Goal: Information Seeking & Learning: Learn about a topic

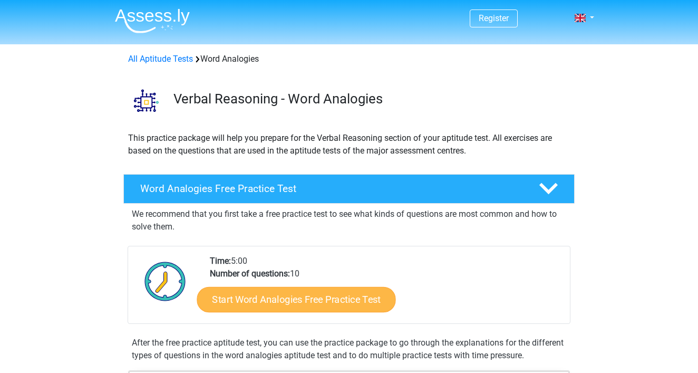
click at [357, 298] on link "Start Word Analogies Free Practice Test" at bounding box center [296, 298] width 199 height 25
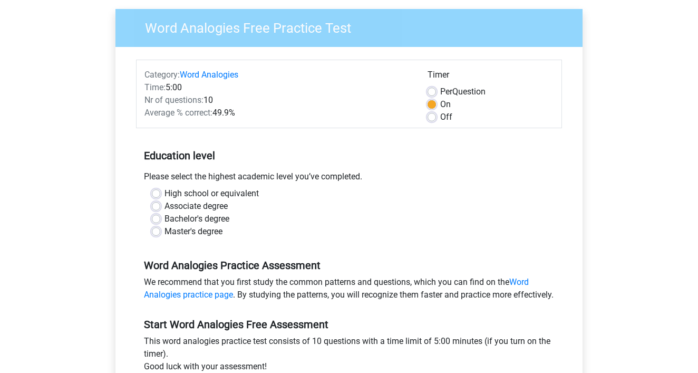
scroll to position [78, 0]
click at [165, 191] on label "High school or equivalent" at bounding box center [212, 193] width 94 height 13
click at [157, 191] on input "High school or equivalent" at bounding box center [156, 192] width 8 height 11
radio input "true"
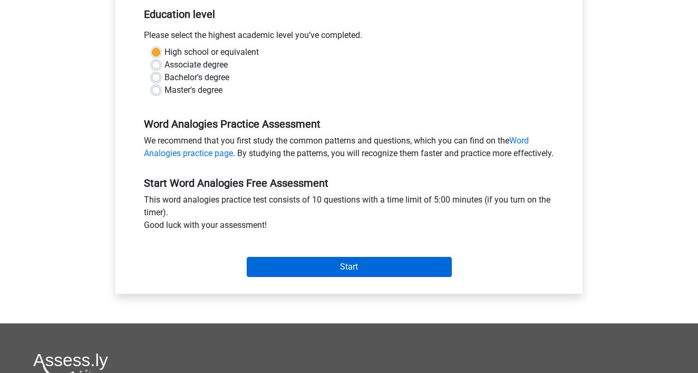
scroll to position [219, 0]
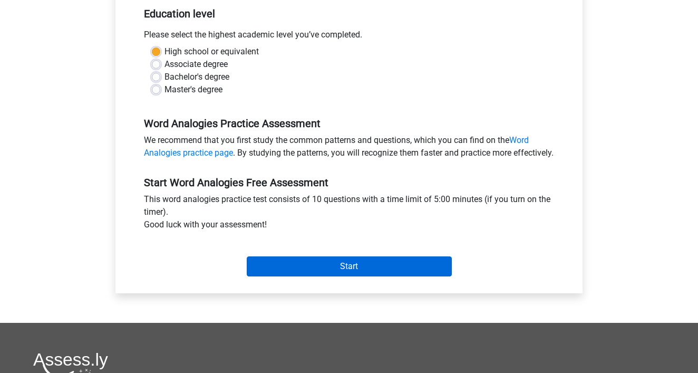
click at [325, 276] on input "Start" at bounding box center [349, 266] width 205 height 20
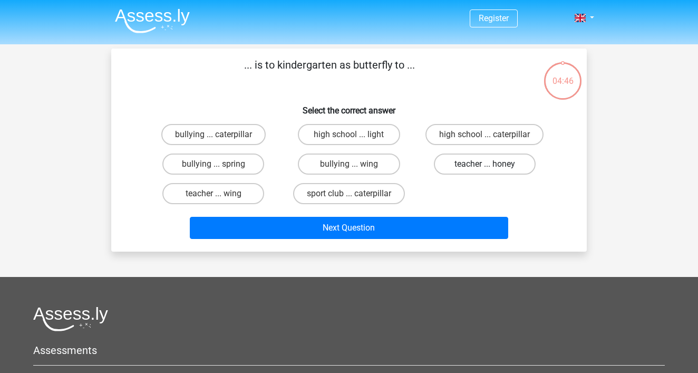
click at [479, 159] on label "teacher ... honey" at bounding box center [485, 163] width 102 height 21
click at [485, 164] on input "teacher ... honey" at bounding box center [488, 167] width 7 height 7
radio input "true"
click at [262, 145] on div "teacher ... wing" at bounding box center [213, 134] width 127 height 21
click at [245, 193] on label "teacher ... wing" at bounding box center [213, 193] width 102 height 21
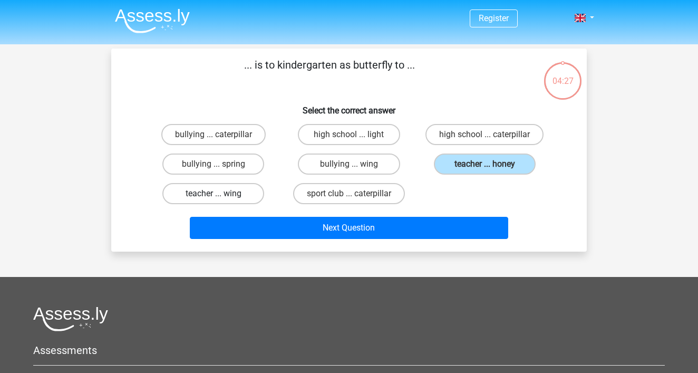
click at [220, 194] on input "teacher ... wing" at bounding box center [217, 197] width 7 height 7
radio input "true"
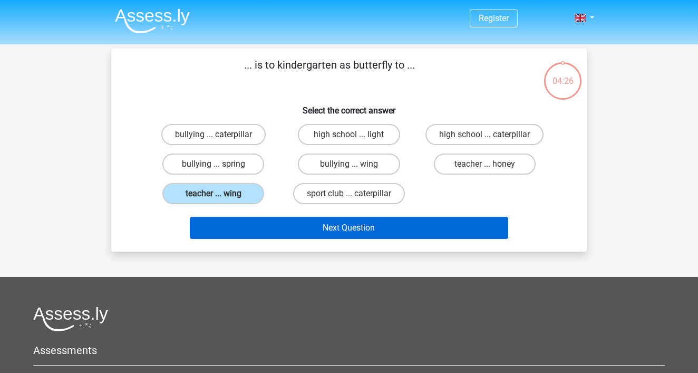
click at [317, 226] on button "Next Question" at bounding box center [349, 228] width 319 height 22
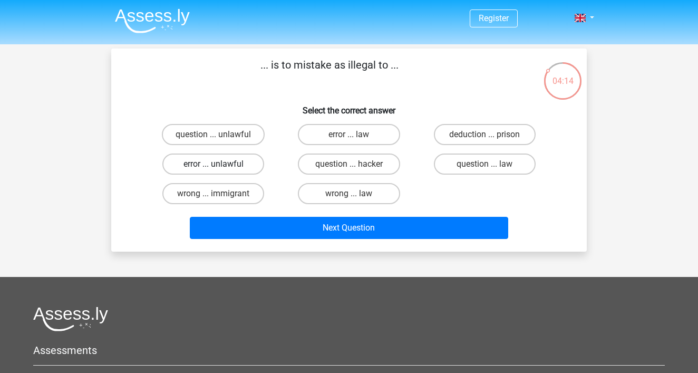
click at [240, 162] on label "error ... unlawful" at bounding box center [213, 163] width 102 height 21
click at [220, 164] on input "error ... unlawful" at bounding box center [217, 167] width 7 height 7
radio input "true"
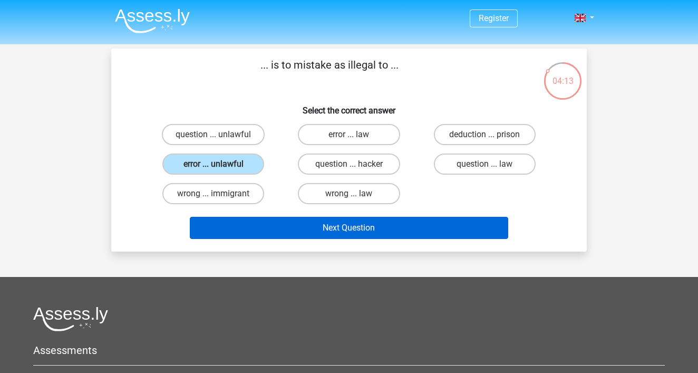
click at [313, 233] on button "Next Question" at bounding box center [349, 228] width 319 height 22
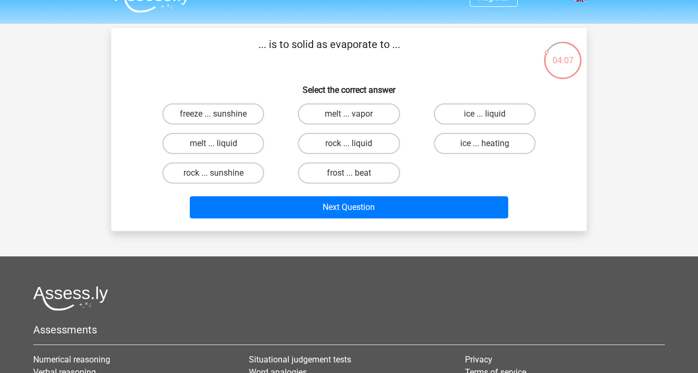
scroll to position [18, 0]
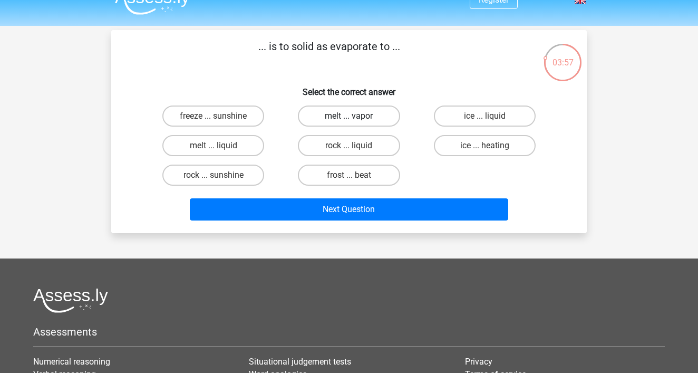
click at [338, 117] on label "melt ... vapor" at bounding box center [349, 115] width 102 height 21
click at [349, 117] on input "melt ... vapor" at bounding box center [352, 119] width 7 height 7
radio input "true"
click at [249, 172] on label "rock ... sunshine" at bounding box center [213, 175] width 102 height 21
click at [220, 175] on input "rock ... sunshine" at bounding box center [217, 178] width 7 height 7
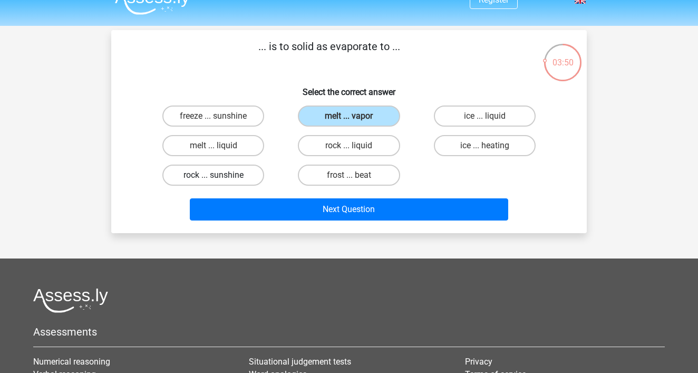
radio input "true"
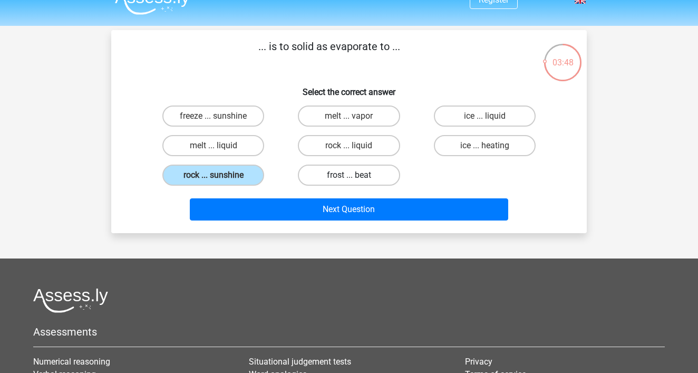
click at [353, 170] on label "frost ... beat" at bounding box center [349, 175] width 102 height 21
click at [353, 175] on input "frost ... beat" at bounding box center [352, 178] width 7 height 7
radio input "true"
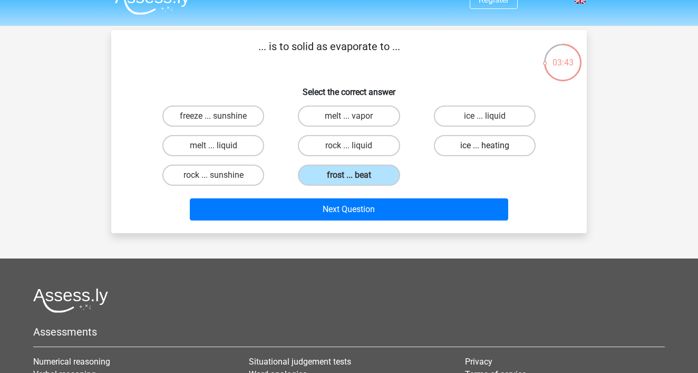
click at [494, 150] on label "ice ... heating" at bounding box center [485, 145] width 102 height 21
click at [491, 150] on input "ice ... heating" at bounding box center [488, 149] width 7 height 7
radio input "true"
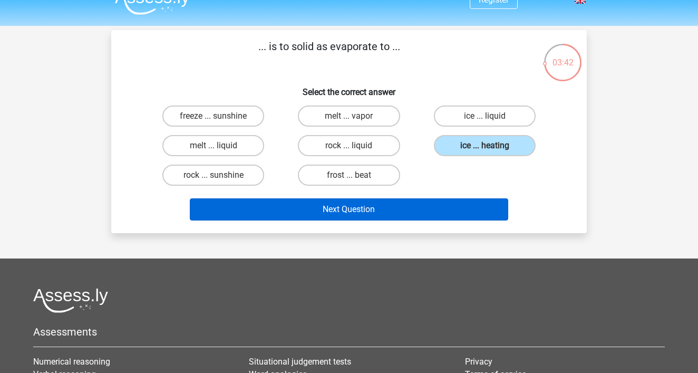
click at [447, 211] on button "Next Question" at bounding box center [349, 209] width 319 height 22
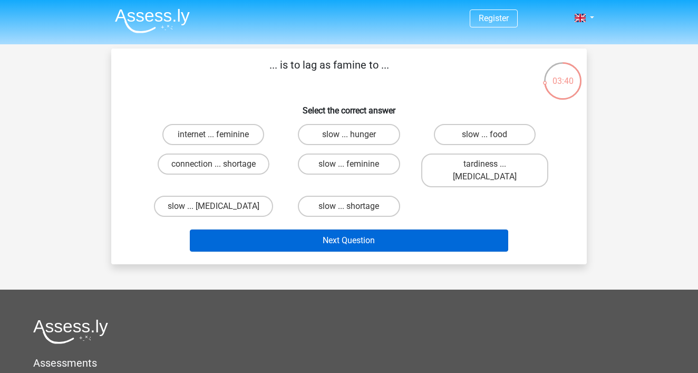
scroll to position [0, 0]
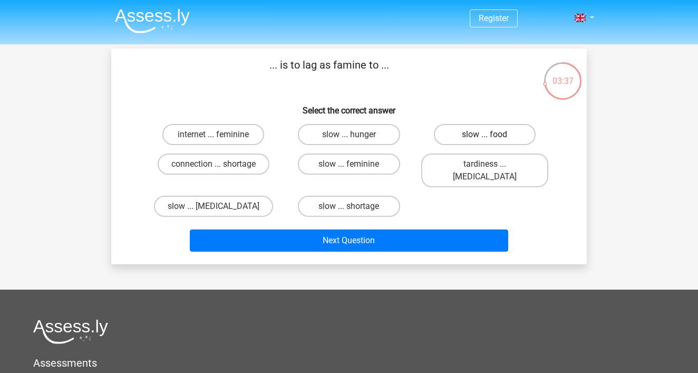
click at [500, 138] on label "slow ... food" at bounding box center [485, 134] width 102 height 21
click at [491, 138] on input "slow ... food" at bounding box center [488, 137] width 7 height 7
radio input "true"
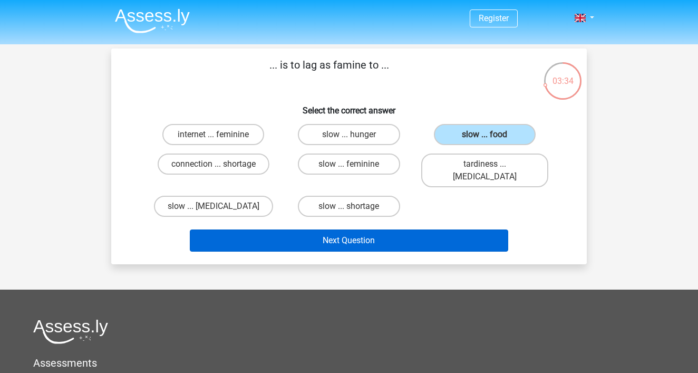
click at [469, 229] on button "Next Question" at bounding box center [349, 240] width 319 height 22
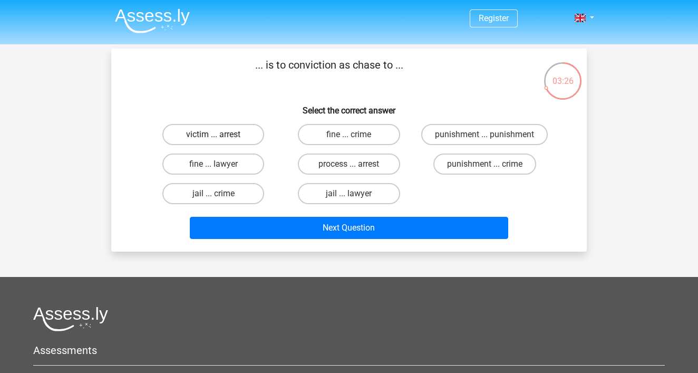
click at [207, 134] on label "victim ... arrest" at bounding box center [213, 134] width 102 height 21
click at [214, 134] on input "victim ... arrest" at bounding box center [217, 137] width 7 height 7
radio input "true"
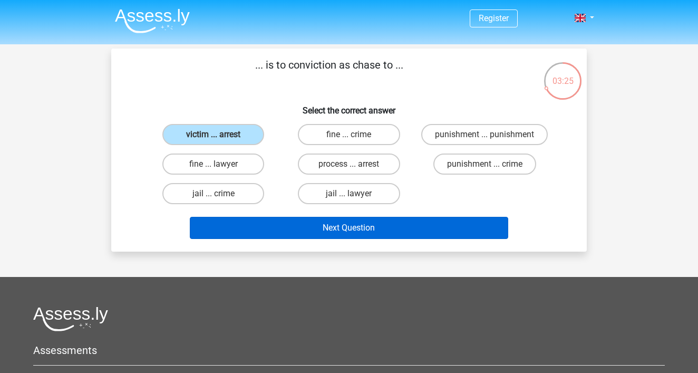
click at [394, 229] on button "Next Question" at bounding box center [349, 228] width 319 height 22
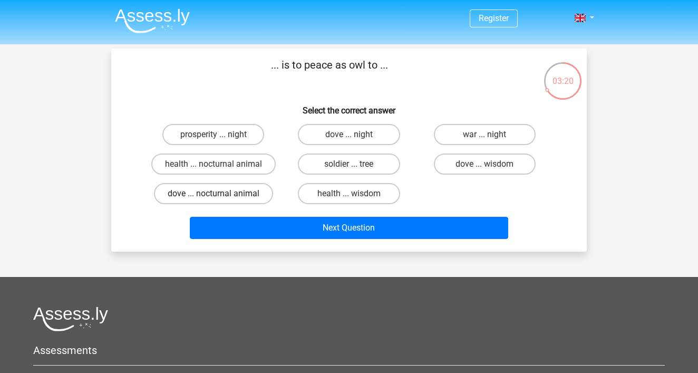
click at [241, 193] on label "dove ... nocturnal animal" at bounding box center [213, 193] width 119 height 21
click at [220, 194] on input "dove ... nocturnal animal" at bounding box center [217, 197] width 7 height 7
radio input "true"
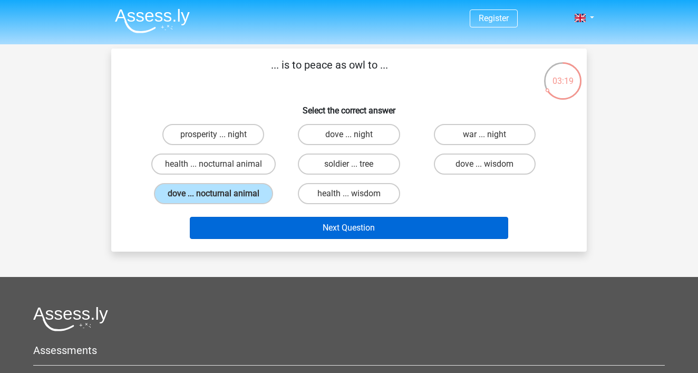
click at [304, 238] on button "Next Question" at bounding box center [349, 228] width 319 height 22
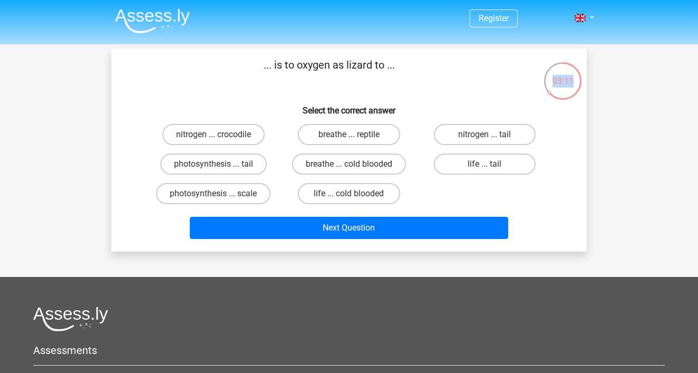
drag, startPoint x: 549, startPoint y: 93, endPoint x: 560, endPoint y: 91, distance: 11.8
click at [583, 53] on div "03:11" at bounding box center [583, 53] width 0 height 0
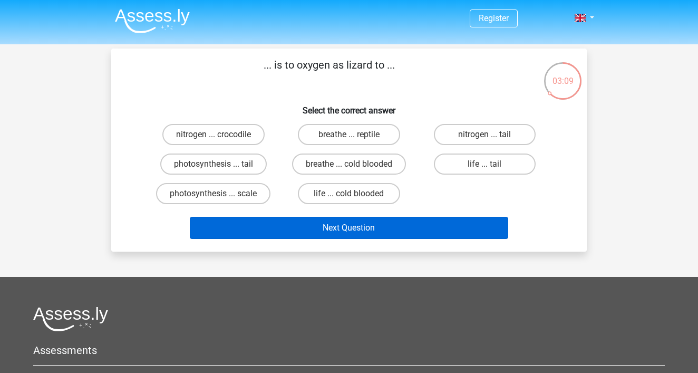
click at [441, 218] on button "Next Question" at bounding box center [349, 228] width 319 height 22
click at [441, 219] on button "Next Question" at bounding box center [349, 228] width 319 height 22
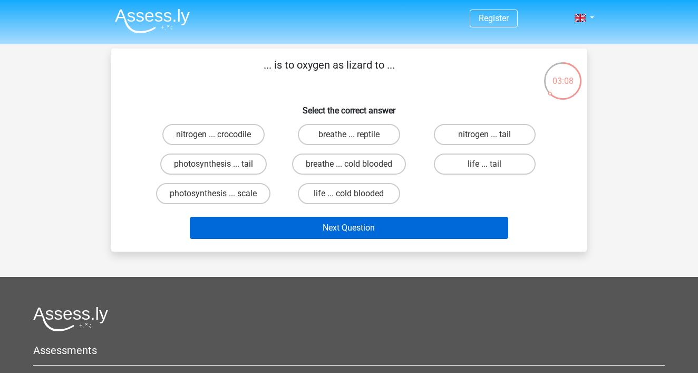
click at [441, 219] on button "Next Question" at bounding box center [349, 228] width 319 height 22
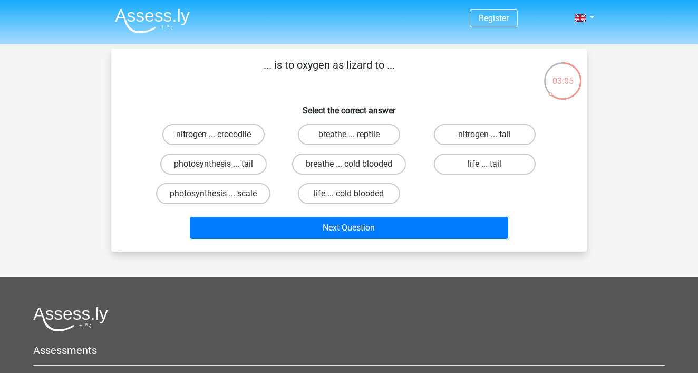
click at [234, 137] on label "nitrogen ... crocodile" at bounding box center [213, 134] width 102 height 21
click at [220, 137] on input "nitrogen ... crocodile" at bounding box center [217, 137] width 7 height 7
radio input "true"
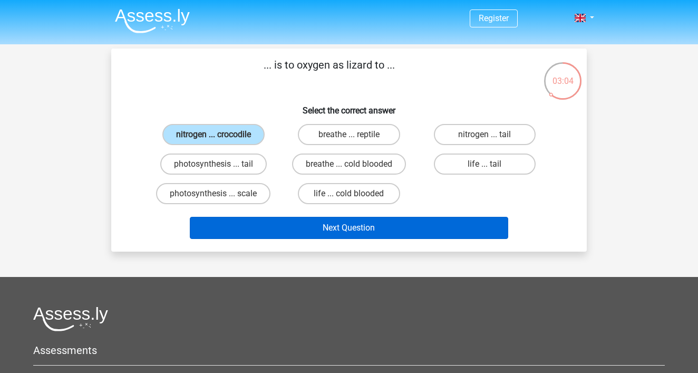
click at [301, 225] on button "Next Question" at bounding box center [349, 228] width 319 height 22
click at [301, 227] on button "Next Question" at bounding box center [349, 228] width 319 height 22
click at [351, 231] on button "Next Question" at bounding box center [349, 228] width 319 height 22
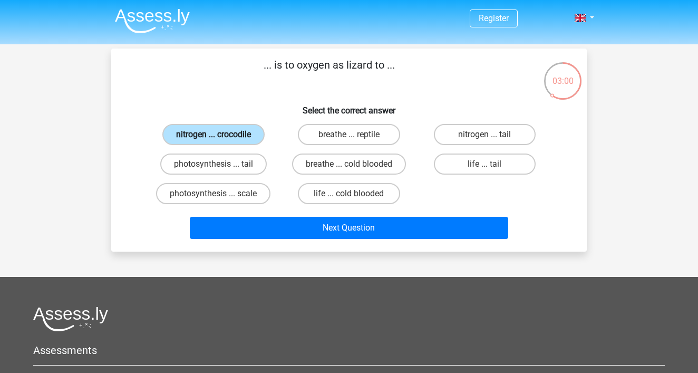
click at [248, 144] on label "nitrogen ... crocodile" at bounding box center [213, 134] width 102 height 21
click at [220, 141] on input "nitrogen ... crocodile" at bounding box center [217, 137] width 7 height 7
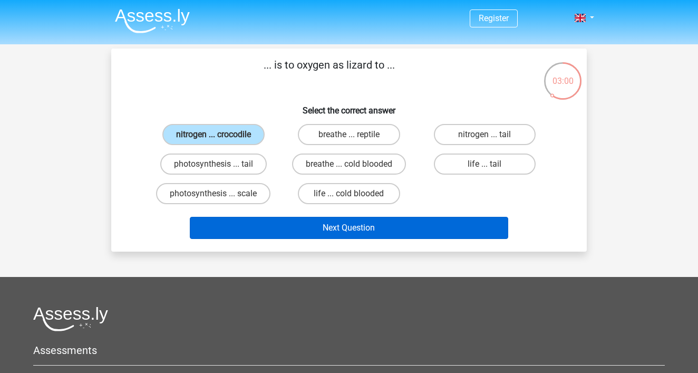
click at [363, 228] on button "Next Question" at bounding box center [349, 228] width 319 height 22
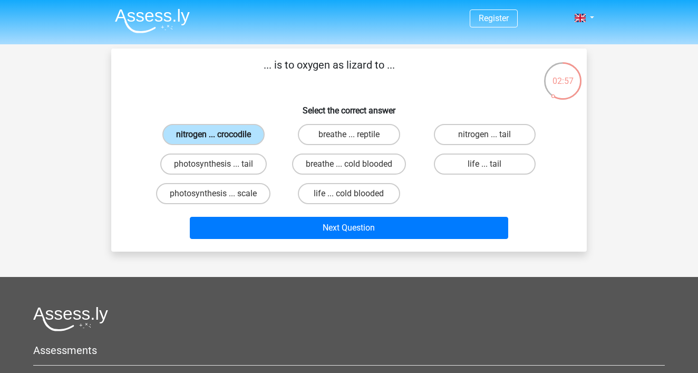
click at [248, 138] on label "nitrogen ... crocodile" at bounding box center [213, 134] width 102 height 21
click at [220, 138] on input "nitrogen ... crocodile" at bounding box center [217, 137] width 7 height 7
click at [248, 138] on label "nitrogen ... crocodile" at bounding box center [213, 134] width 102 height 21
click at [220, 138] on input "nitrogen ... crocodile" at bounding box center [217, 137] width 7 height 7
click at [248, 138] on label "nitrogen ... crocodile" at bounding box center [213, 134] width 102 height 21
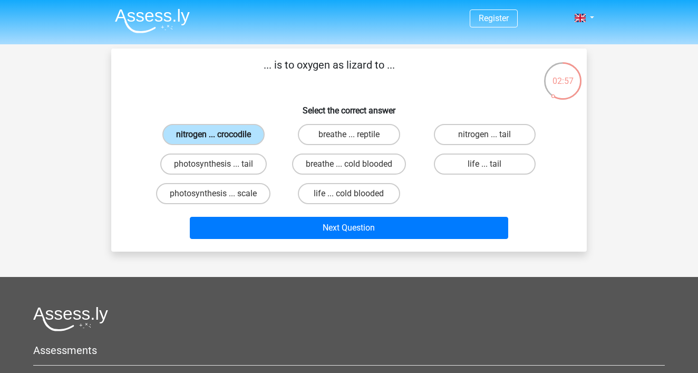
click at [220, 138] on input "nitrogen ... crocodile" at bounding box center [217, 137] width 7 height 7
click at [246, 164] on label "photosynthesis ... tail" at bounding box center [213, 163] width 107 height 21
click at [220, 164] on input "photosynthesis ... tail" at bounding box center [217, 167] width 7 height 7
radio input "true"
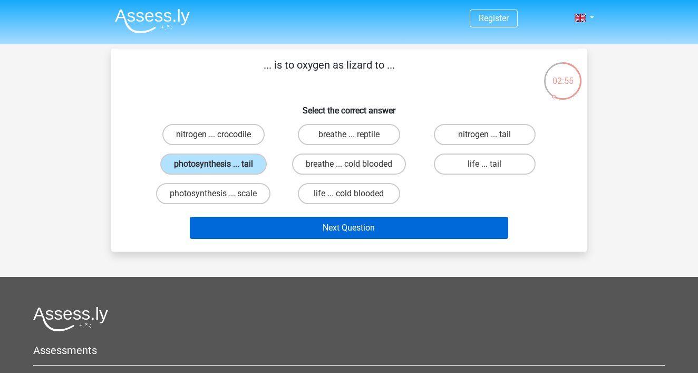
click at [360, 225] on button "Next Question" at bounding box center [349, 228] width 319 height 22
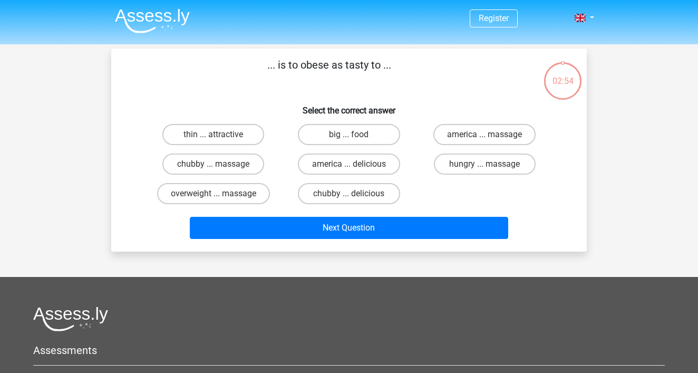
scroll to position [49, 0]
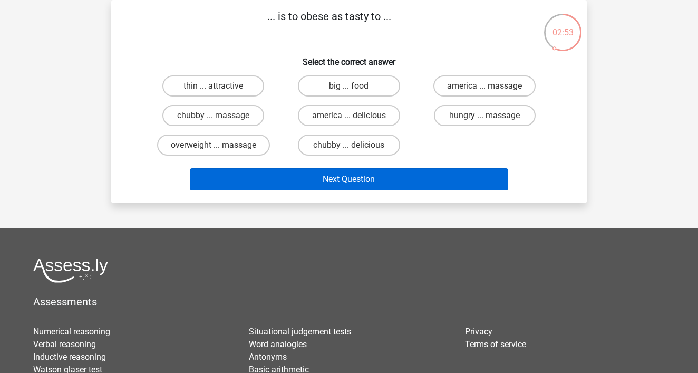
click at [318, 178] on button "Next Question" at bounding box center [349, 179] width 319 height 22
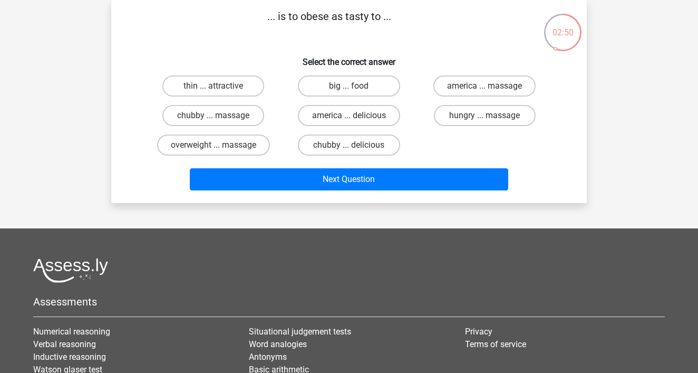
click at [263, 58] on h6 "Select the correct answer" at bounding box center [349, 58] width 442 height 18
click at [254, 82] on label "thin ... attractive" at bounding box center [213, 85] width 102 height 21
click at [220, 86] on input "thin ... attractive" at bounding box center [217, 89] width 7 height 7
radio input "true"
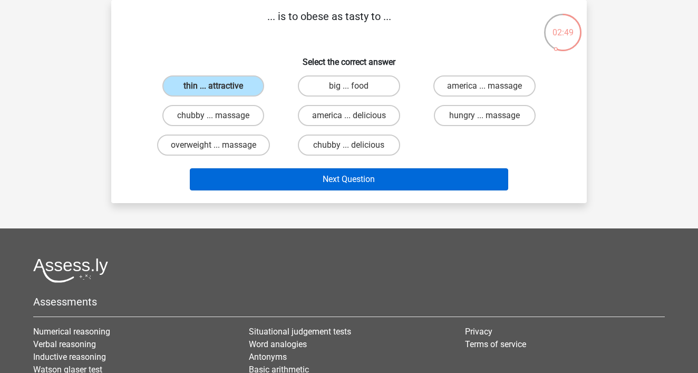
click at [325, 171] on button "Next Question" at bounding box center [349, 179] width 319 height 22
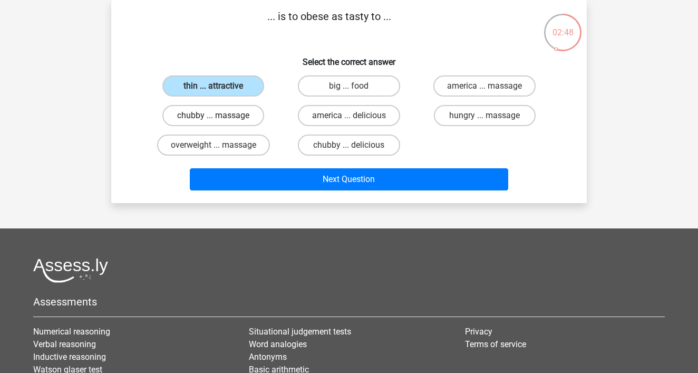
click at [250, 107] on label "chubby ... massage" at bounding box center [213, 115] width 102 height 21
click at [220, 115] on input "chubby ... massage" at bounding box center [217, 118] width 7 height 7
radio input "true"
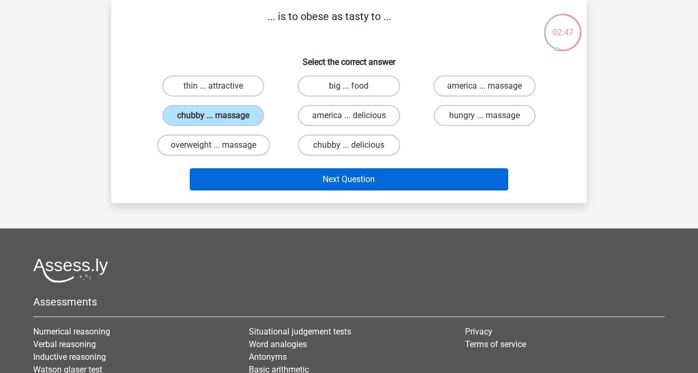
click at [342, 185] on button "Next Question" at bounding box center [349, 179] width 319 height 22
